Goal: Transaction & Acquisition: Purchase product/service

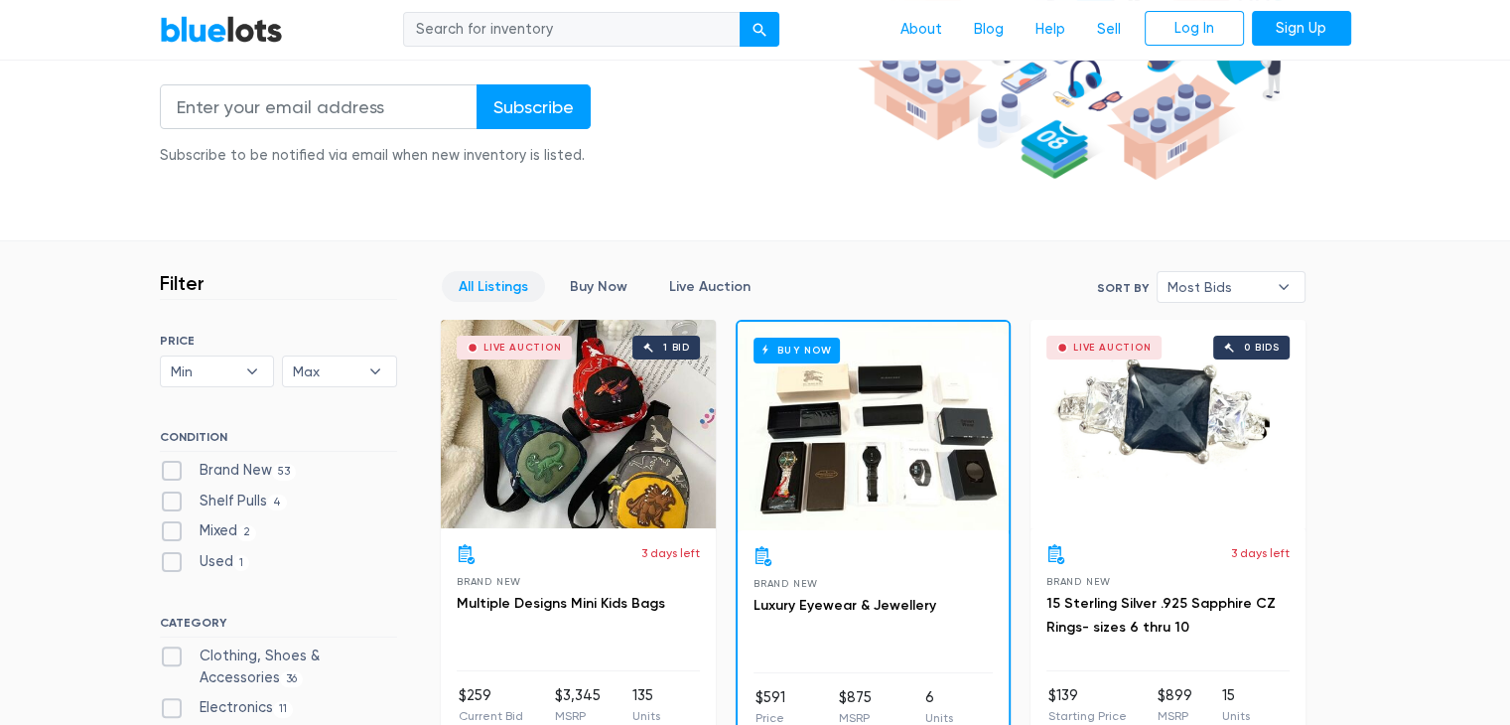
scroll to position [476, 0]
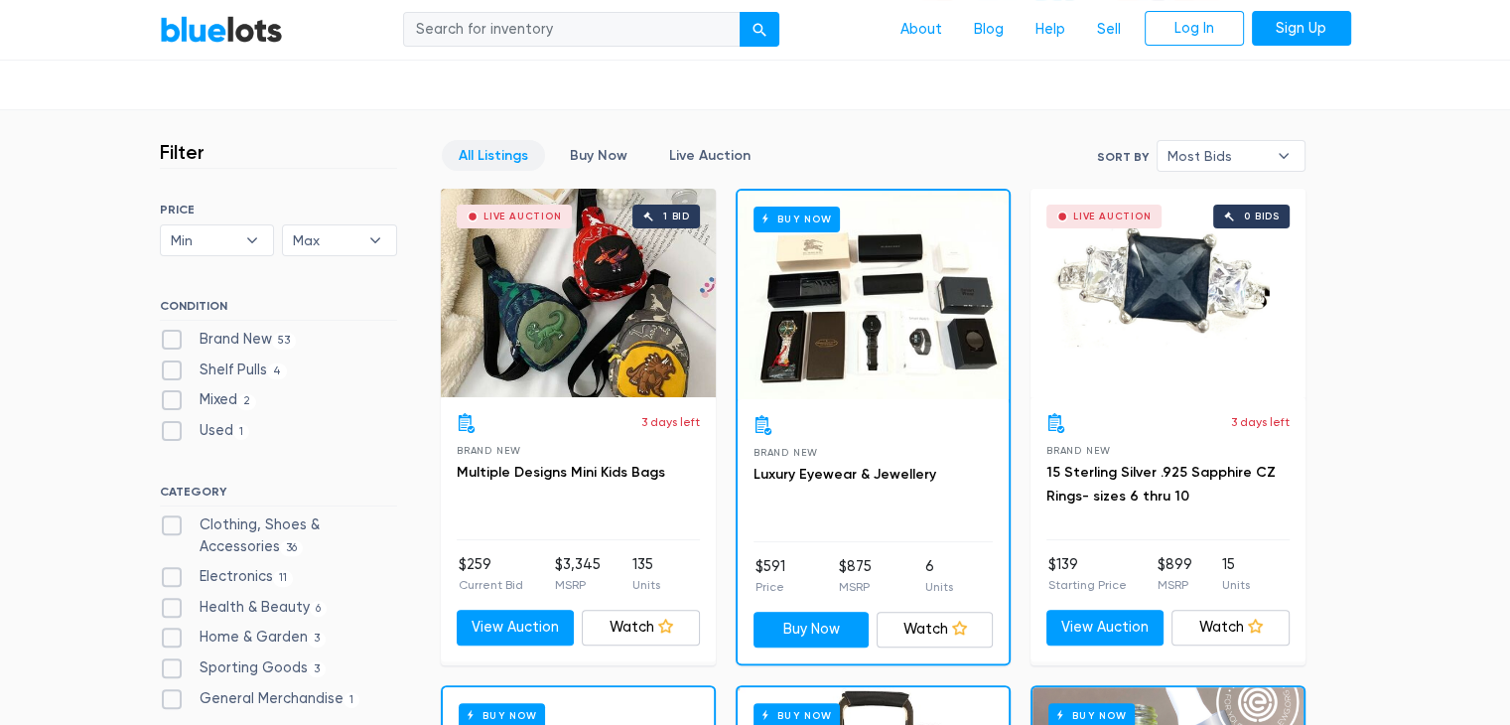
click at [173, 338] on label "Brand New 53" at bounding box center [228, 340] width 137 height 22
click at [173, 338] on New"] "Brand New 53" at bounding box center [166, 335] width 13 height 13
checkbox New"] "true"
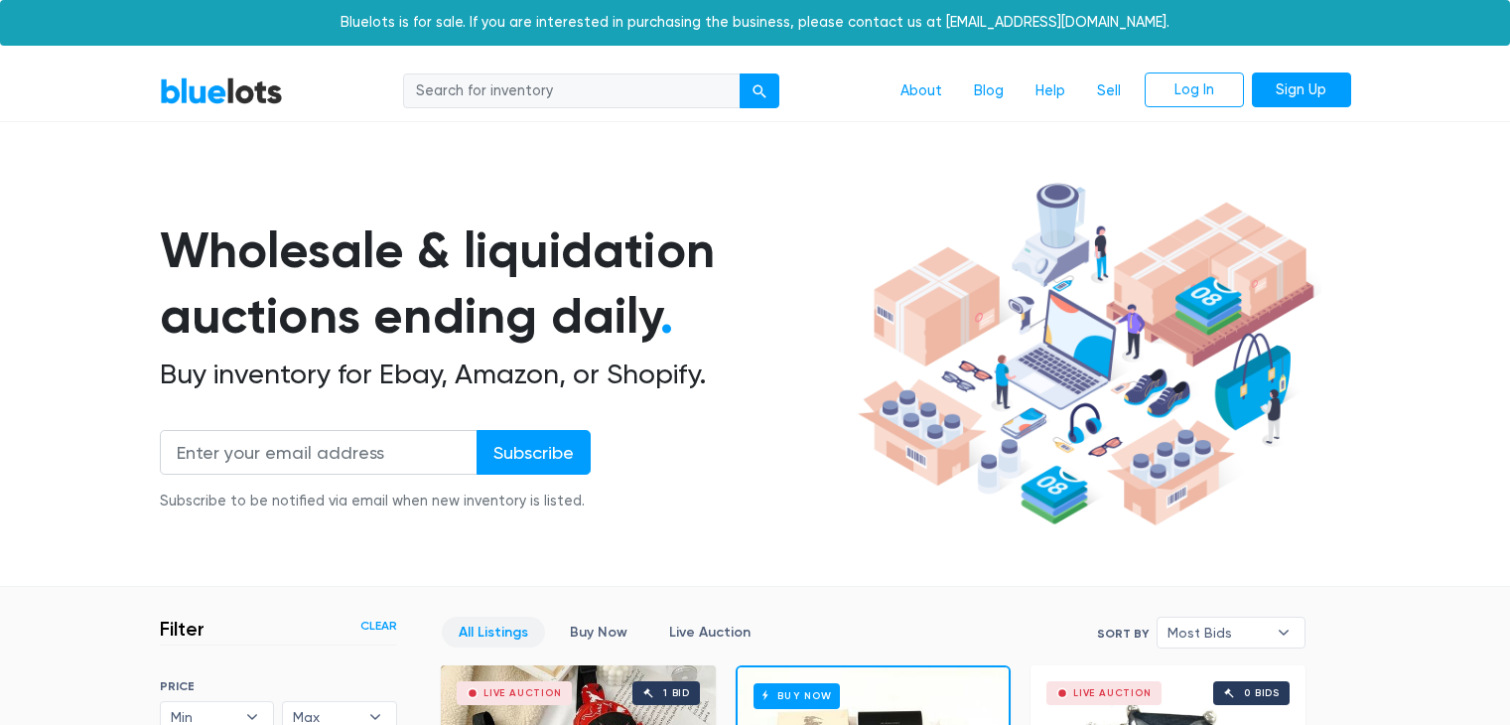
scroll to position [534, 0]
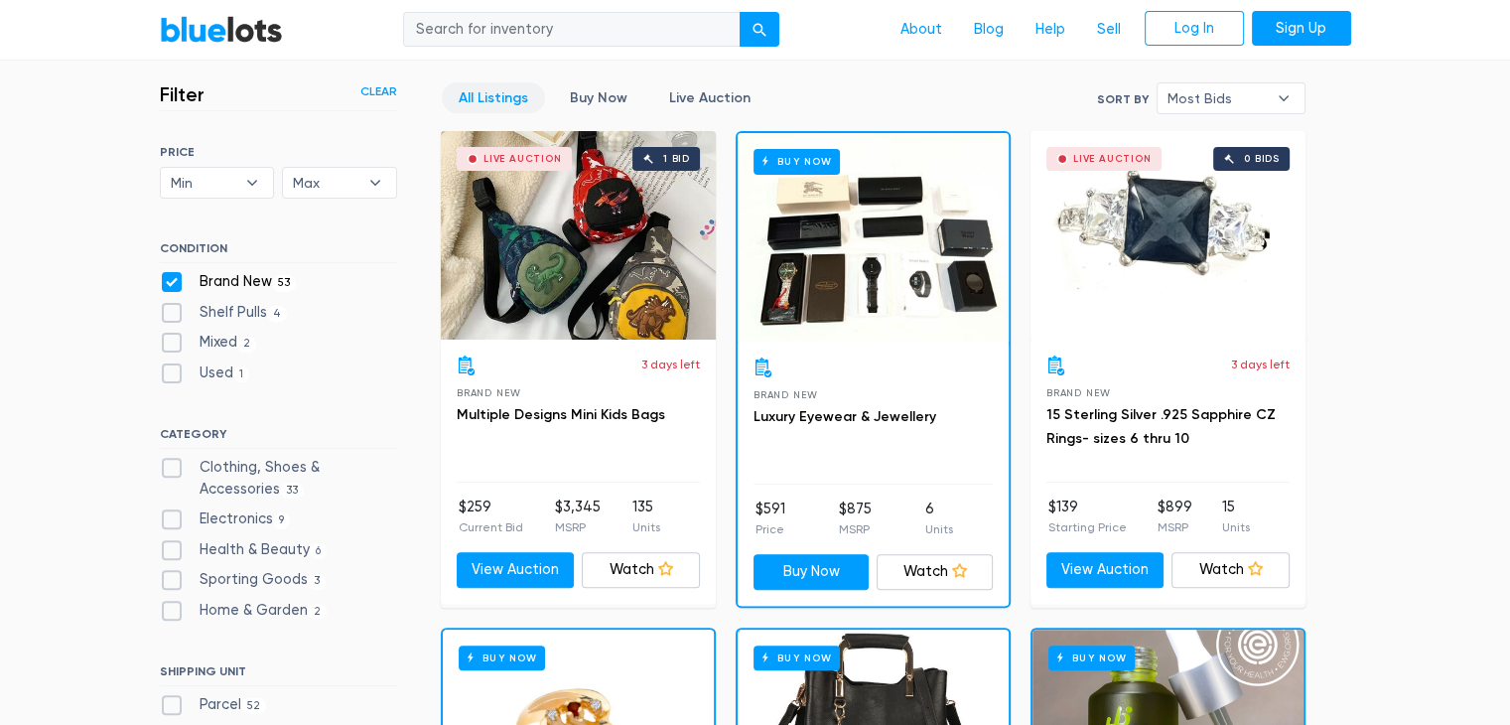
click at [174, 305] on label "Shelf Pulls 4" at bounding box center [224, 313] width 128 height 22
click at [173, 305] on Pulls"] "Shelf Pulls 4" at bounding box center [166, 308] width 13 height 13
checkbox Pulls"] "true"
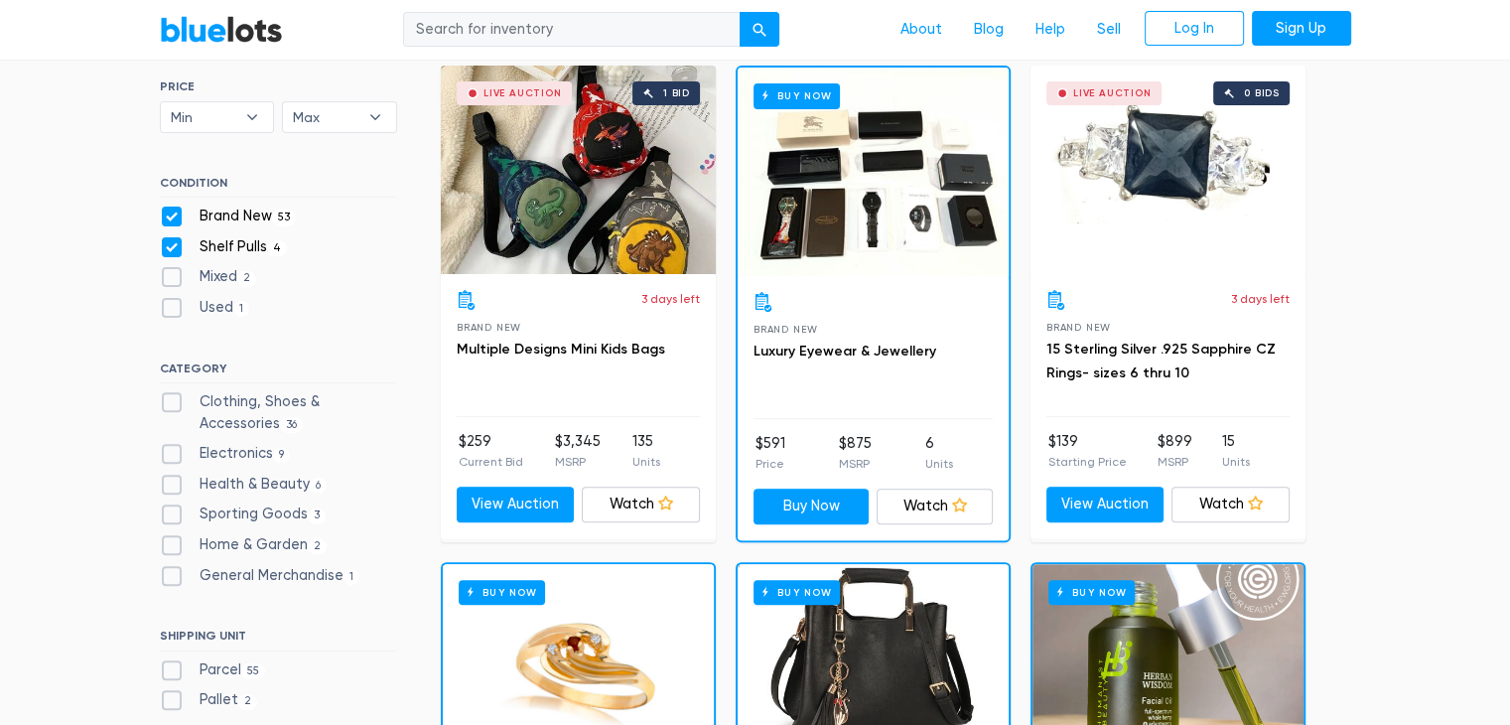
scroll to position [606, 0]
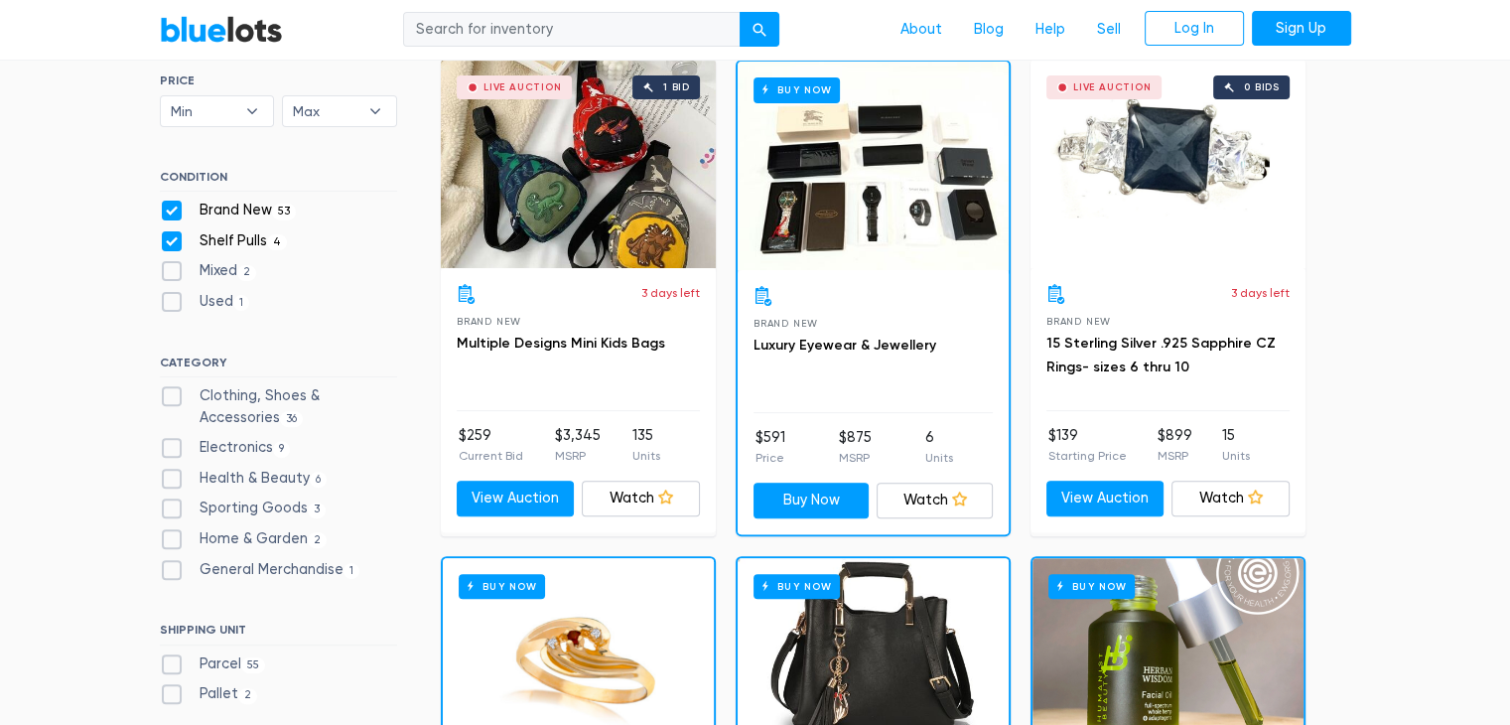
click at [169, 391] on label "Clothing, Shoes & Accessories 36" at bounding box center [278, 406] width 237 height 43
click at [169, 391] on Accessories"] "Clothing, Shoes & Accessories 36" at bounding box center [166, 391] width 13 height 13
checkbox Accessories"] "true"
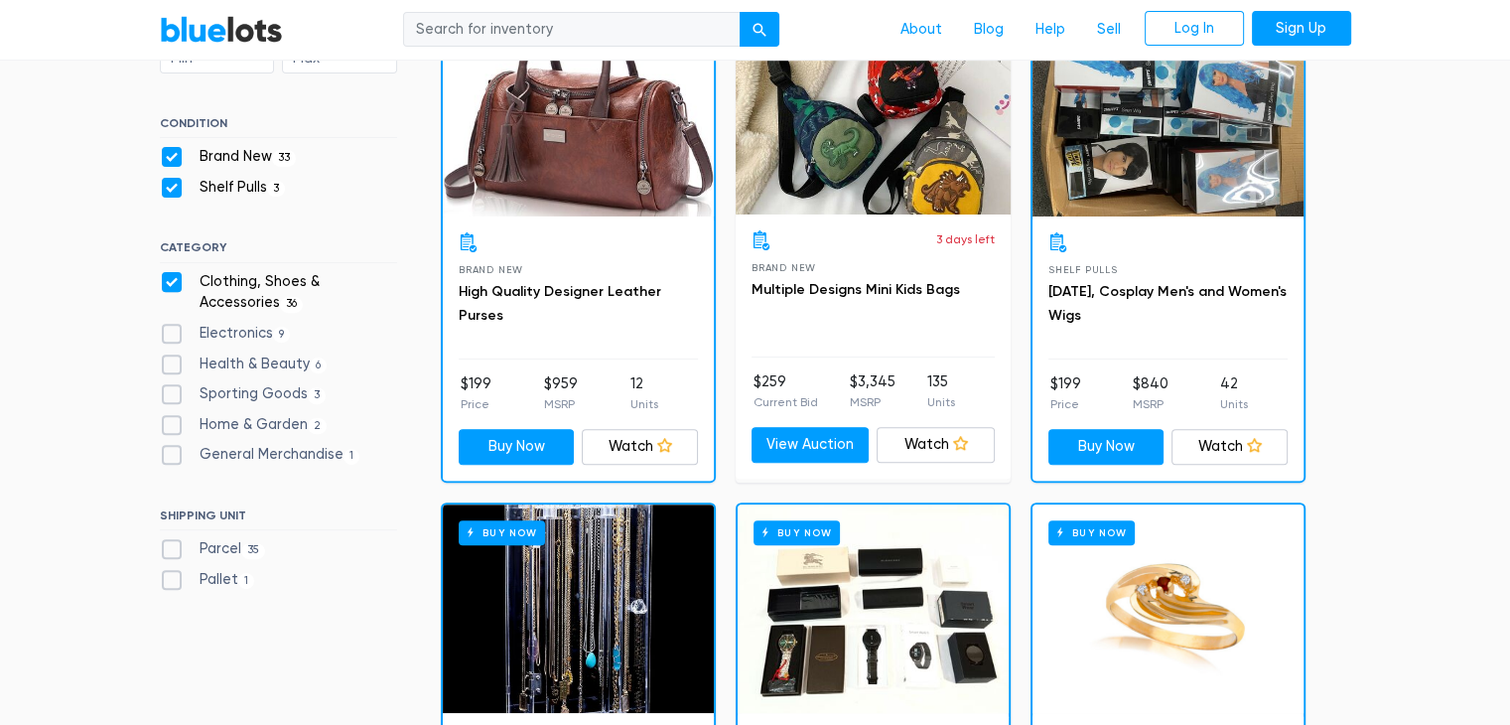
scroll to position [671, 0]
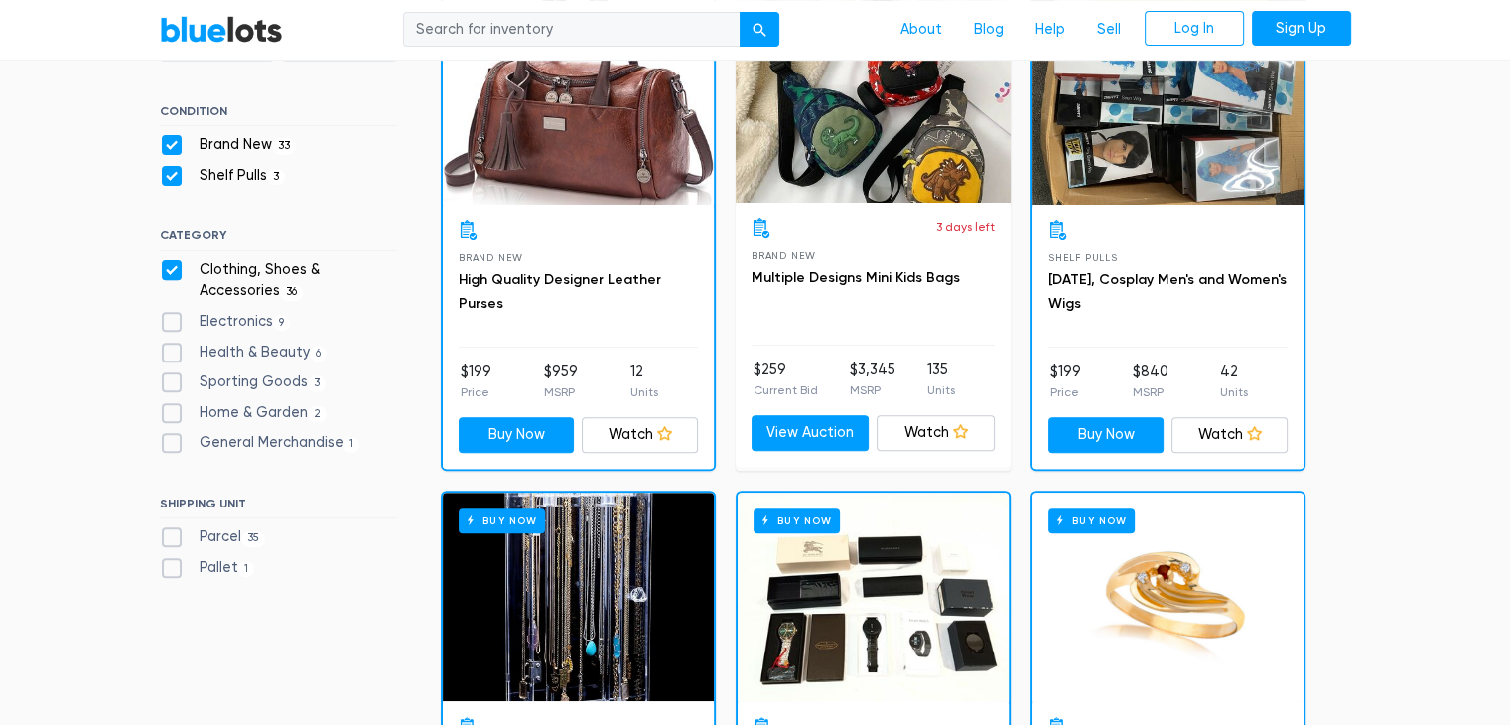
click at [169, 565] on label "Pallet 1" at bounding box center [207, 568] width 95 height 22
click at [169, 565] on input "Pallet 1" at bounding box center [166, 563] width 13 height 13
checkbox input "true"
